Goal: Information Seeking & Learning: Find specific fact

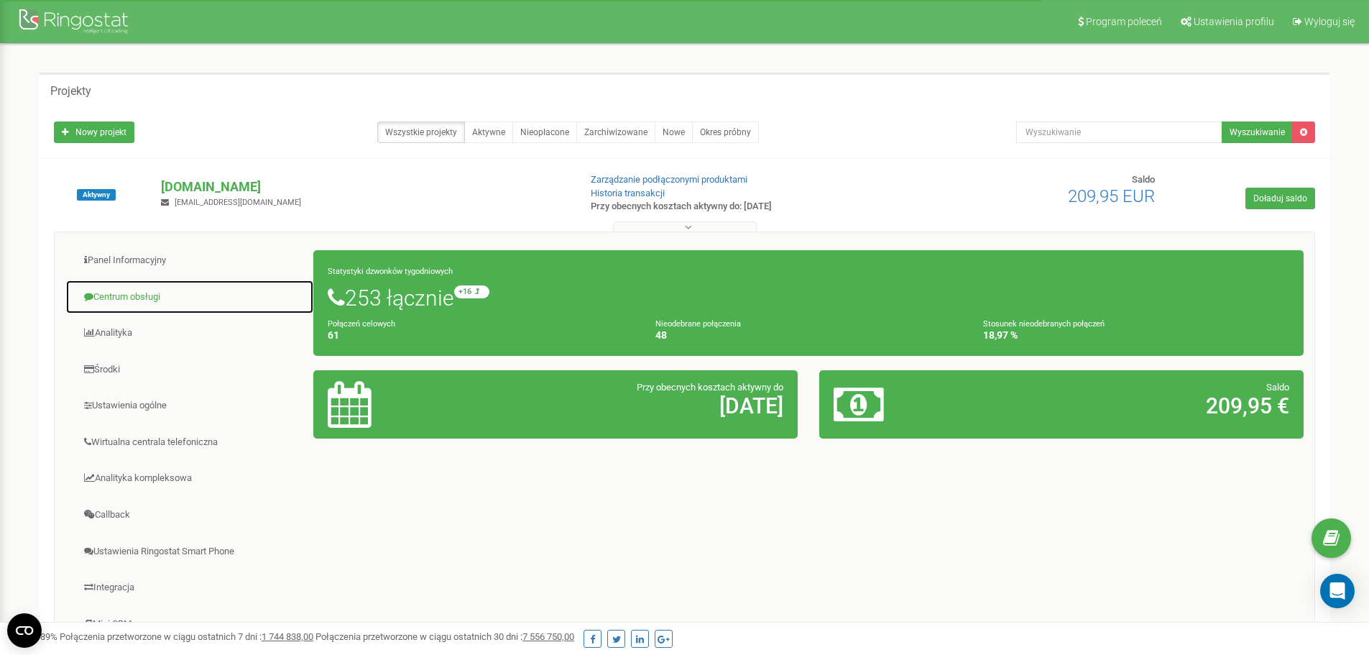
drag, startPoint x: 134, startPoint y: 295, endPoint x: 151, endPoint y: 297, distance: 16.6
click at [134, 295] on link "Centrum obsługi" at bounding box center [189, 297] width 249 height 35
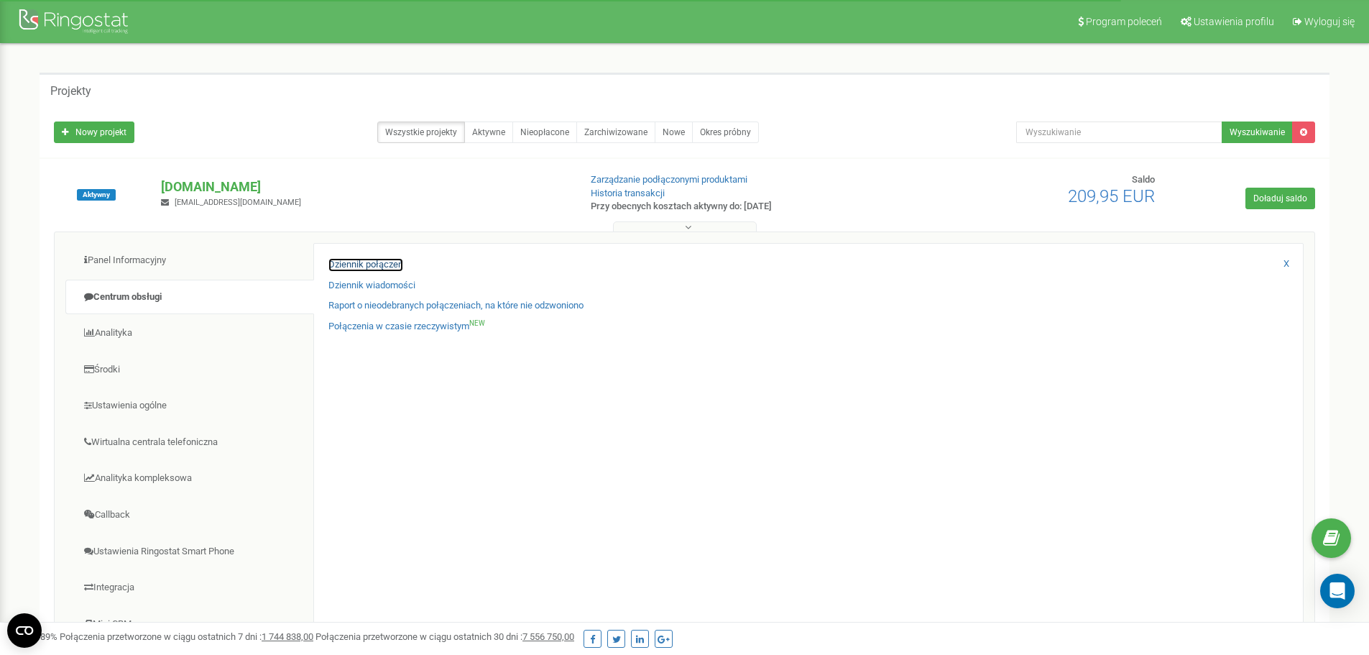
drag, startPoint x: 385, startPoint y: 262, endPoint x: 408, endPoint y: 259, distance: 22.4
click at [384, 261] on link "Dziennik połączeń" at bounding box center [365, 265] width 75 height 14
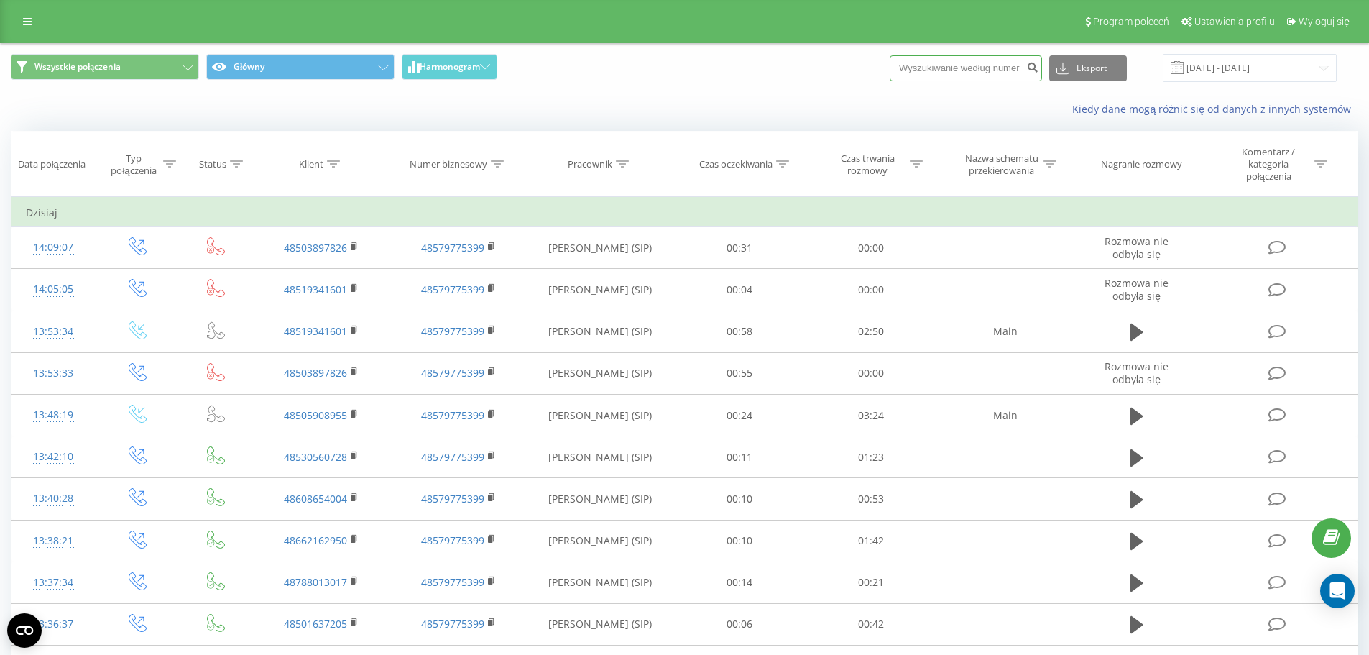
click at [956, 67] on input at bounding box center [966, 68] width 152 height 26
paste input "+48793398869"
type input "+48793398869"
click at [1039, 69] on icon "submit" at bounding box center [1032, 65] width 12 height 9
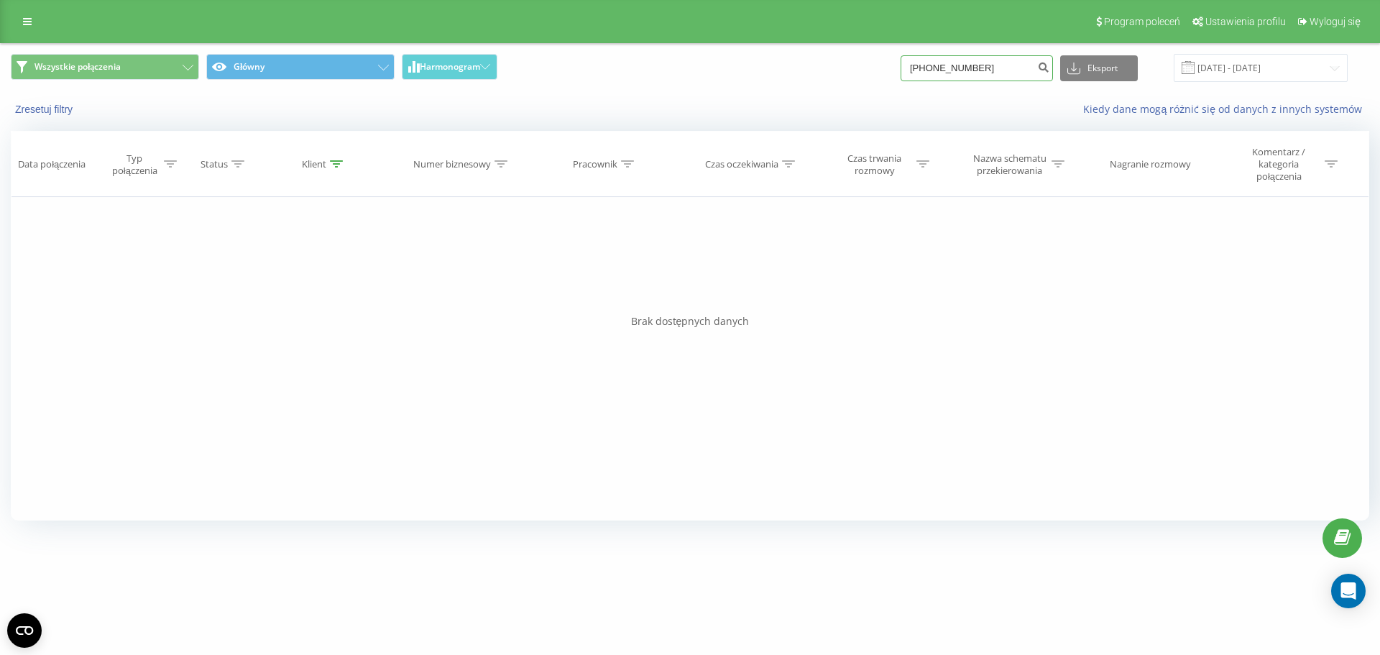
click at [959, 71] on input "+48793398869" at bounding box center [977, 68] width 152 height 26
drag, startPoint x: 937, startPoint y: 71, endPoint x: 849, endPoint y: 83, distance: 88.5
click at [860, 82] on div "Wszystkie połączenia Główny Harmonogram +48793398869 Eksport .csv .xls .xlsx 20…" at bounding box center [690, 68] width 1358 height 28
type input "793398869"
click at [1049, 68] on icon "submit" at bounding box center [1043, 65] width 12 height 9
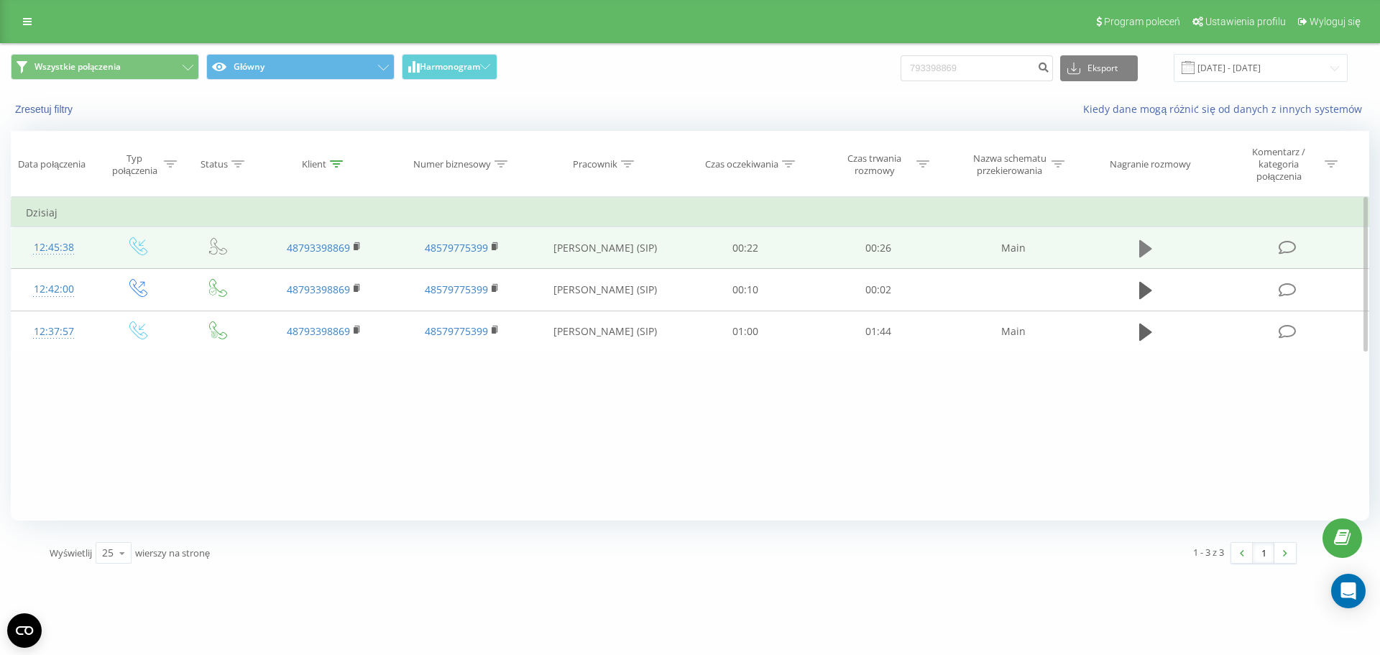
click at [1143, 244] on icon at bounding box center [1145, 248] width 13 height 17
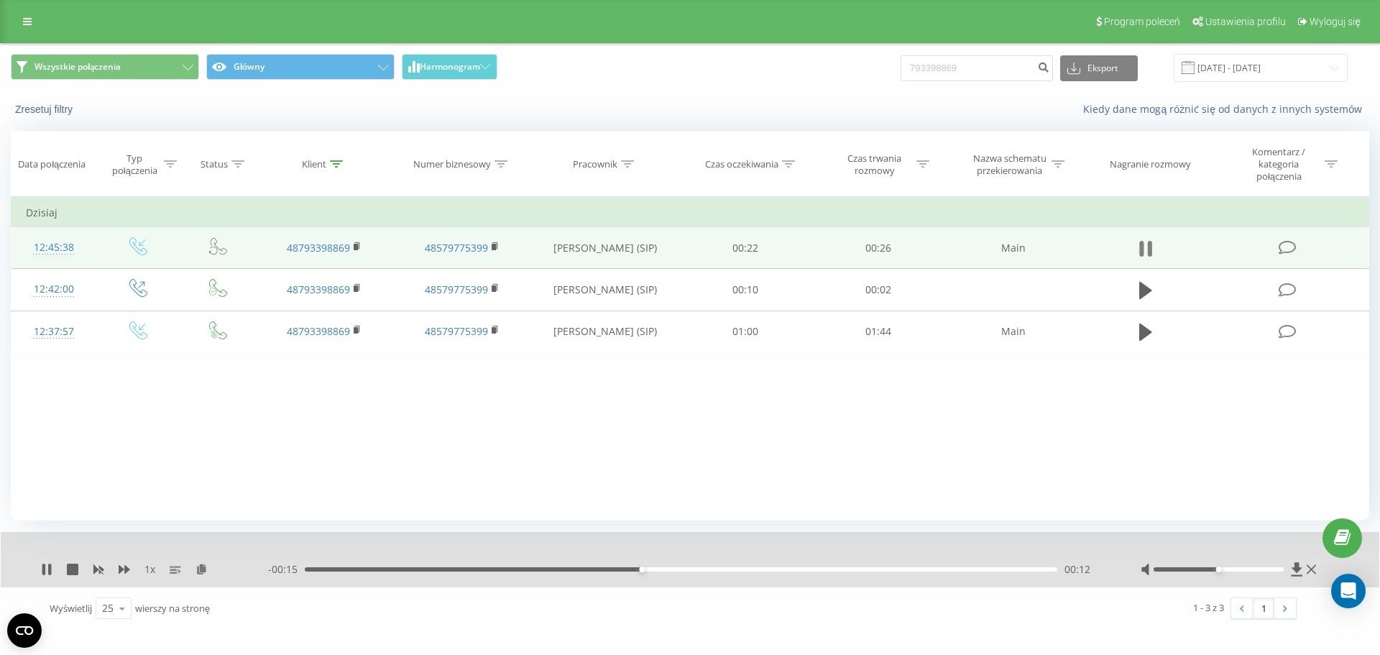
click at [1149, 247] on icon at bounding box center [1150, 249] width 4 height 16
